Goal: Find specific page/section

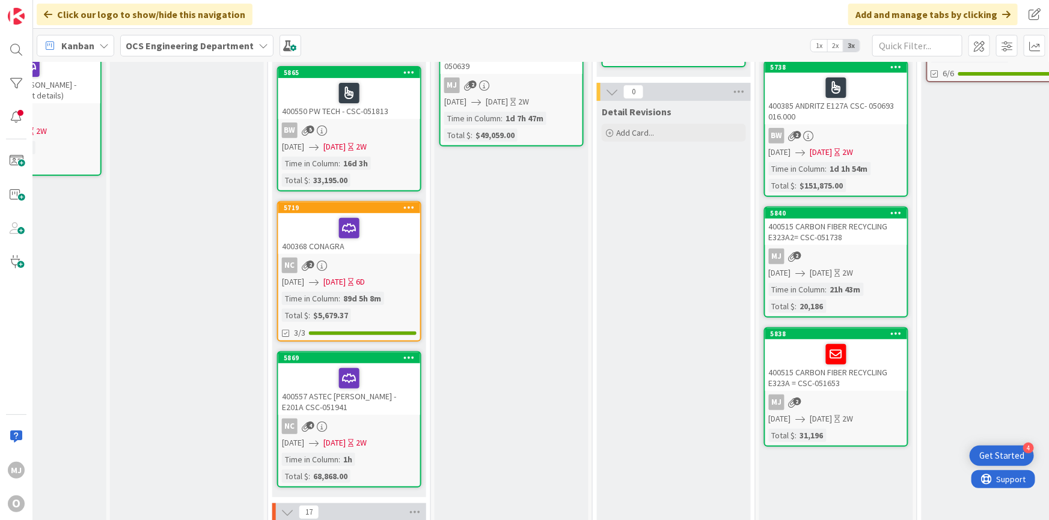
scroll to position [0, 567]
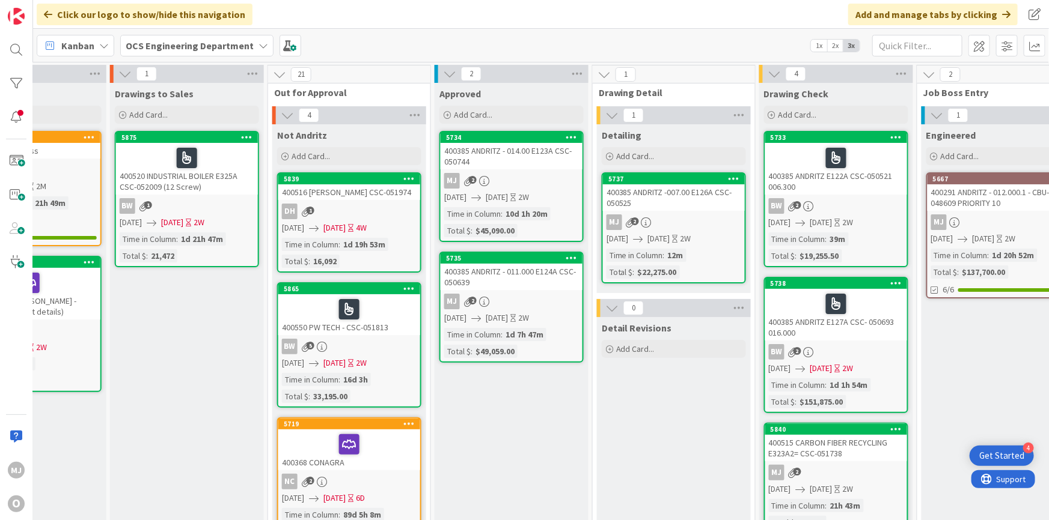
click at [680, 216] on div "MJ 2" at bounding box center [674, 223] width 142 height 16
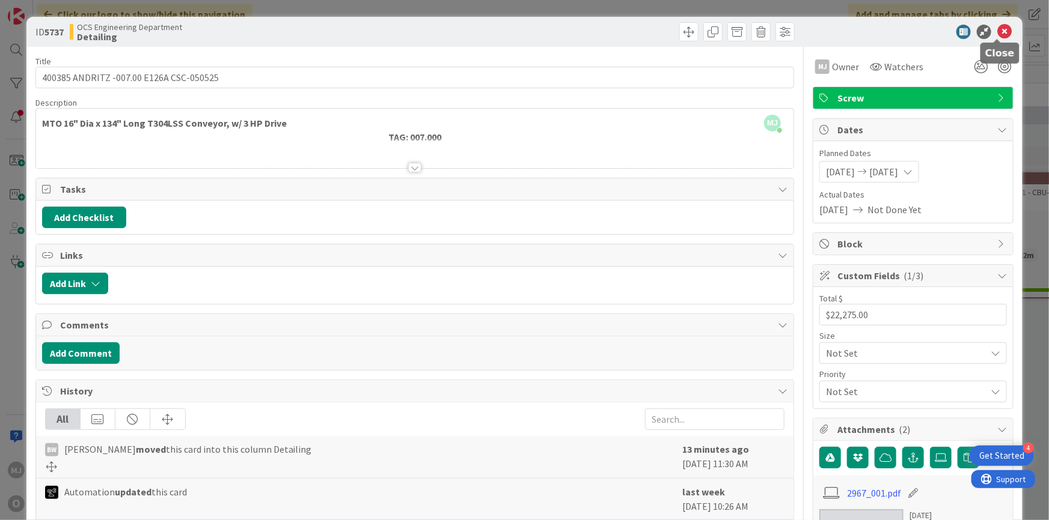
drag, startPoint x: 999, startPoint y: 28, endPoint x: 964, endPoint y: 47, distance: 39.8
click at [998, 29] on icon at bounding box center [1004, 32] width 14 height 14
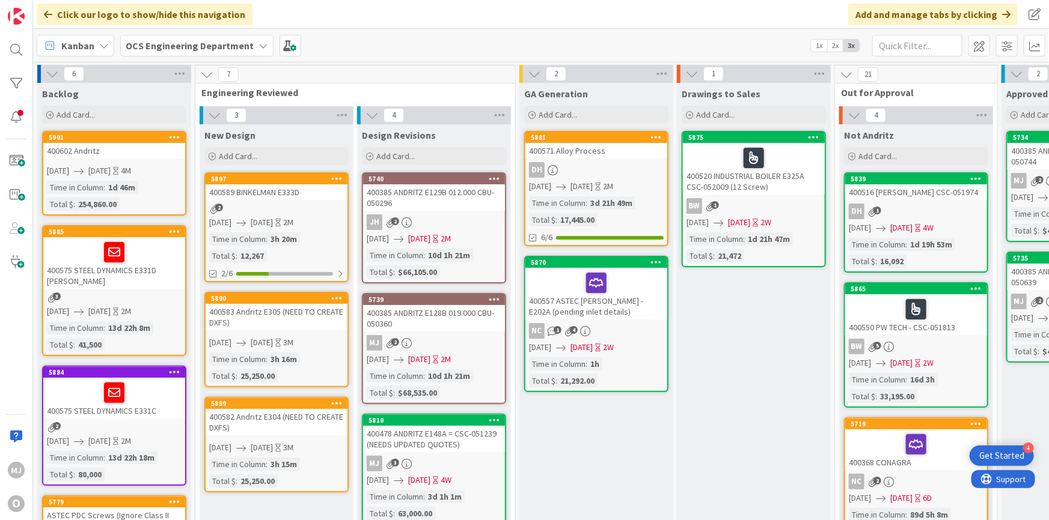
click at [302, 258] on div "Time in Column : 3h 20m Total $ : 12,267" at bounding box center [276, 248] width 135 height 30
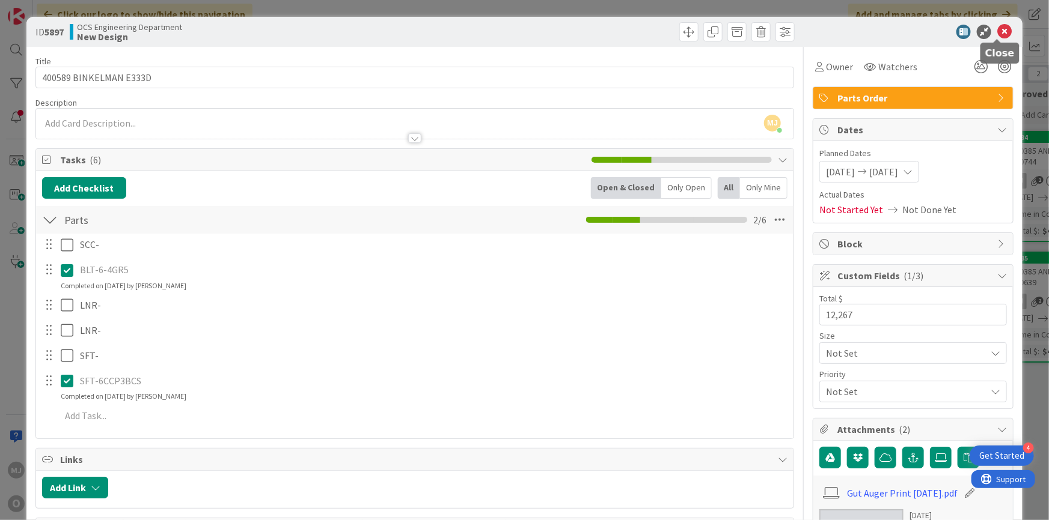
click at [1001, 31] on icon at bounding box center [1004, 32] width 14 height 14
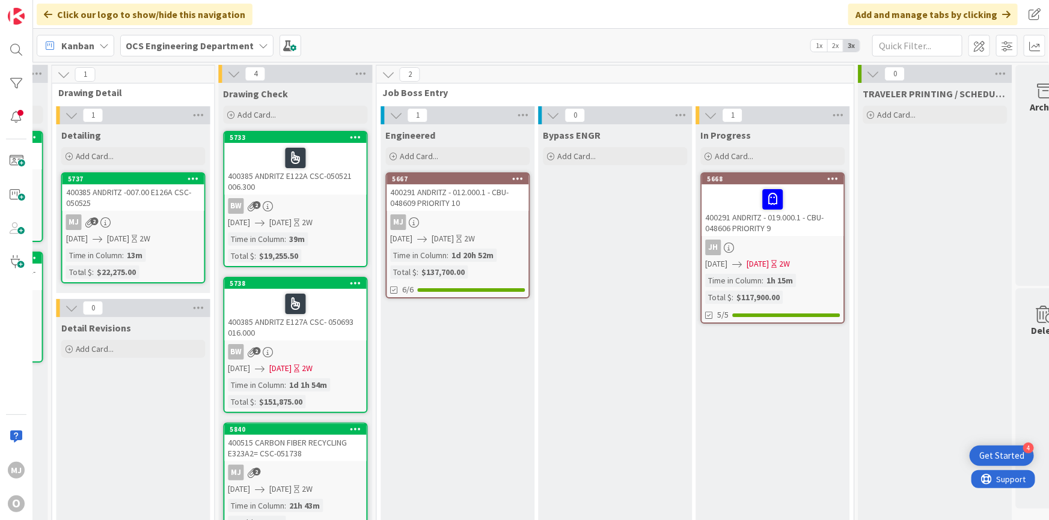
scroll to position [0, 1108]
